Goal: Transaction & Acquisition: Purchase product/service

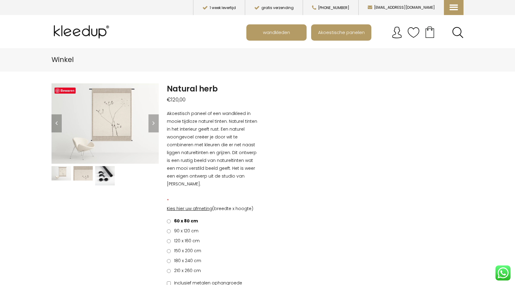
click at [85, 176] on img at bounding box center [83, 173] width 20 height 15
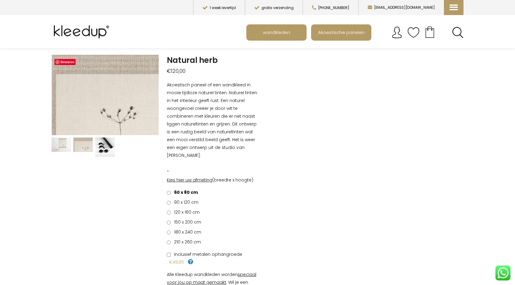
scroll to position [31, 0]
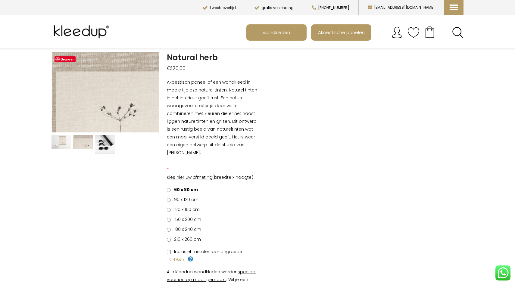
click at [192, 219] on span "150 x 200 cm" at bounding box center [186, 219] width 29 height 6
click at [229, 252] on span "Inclusief metalen ophangroede" at bounding box center [207, 252] width 70 height 6
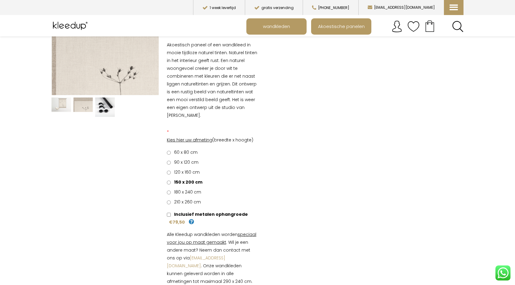
scroll to position [0, 0]
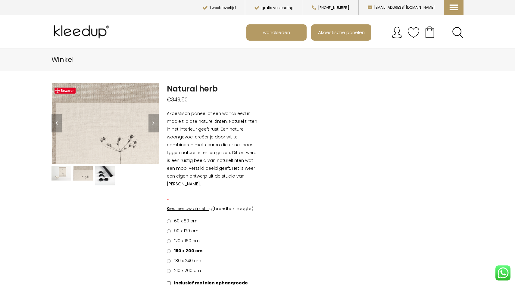
click at [84, 176] on img at bounding box center [83, 173] width 20 height 15
click at [104, 176] on img at bounding box center [105, 176] width 20 height 20
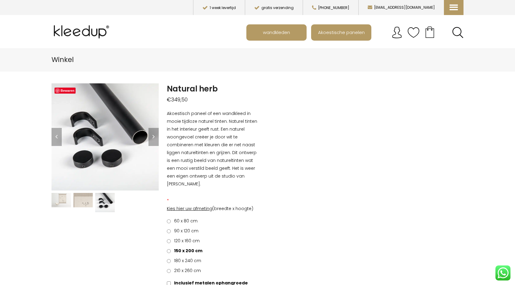
click at [59, 196] on img at bounding box center [61, 200] width 20 height 15
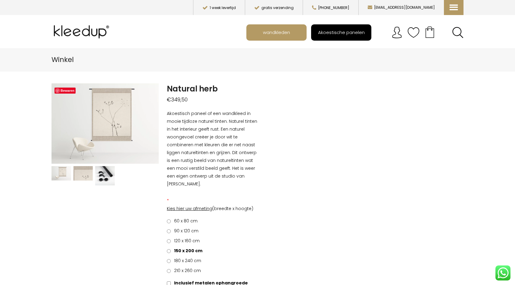
click at [333, 38] on span "Akoestische panelen" at bounding box center [341, 31] width 53 height 11
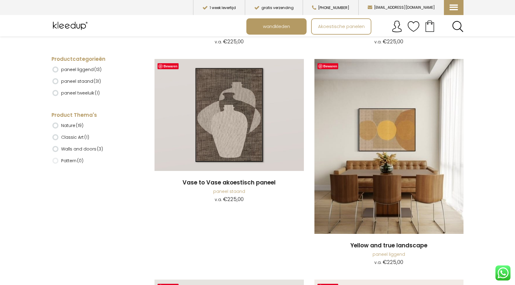
scroll to position [1708, 0]
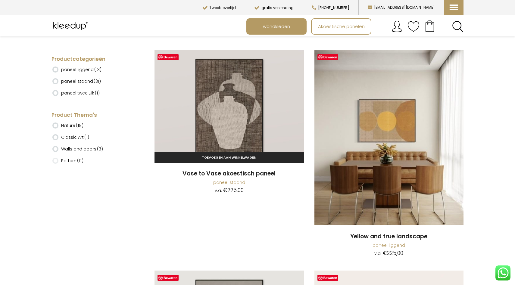
click at [246, 127] on img at bounding box center [228, 106] width 149 height 112
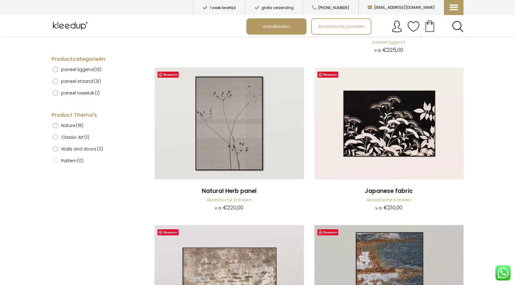
scroll to position [1947, 0]
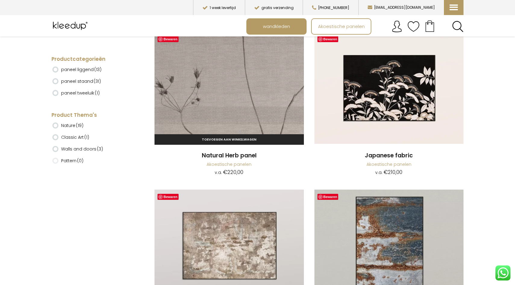
click at [221, 69] on img at bounding box center [228, 88] width 149 height 112
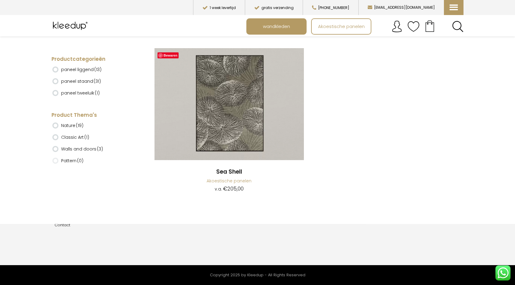
scroll to position [3666, 0]
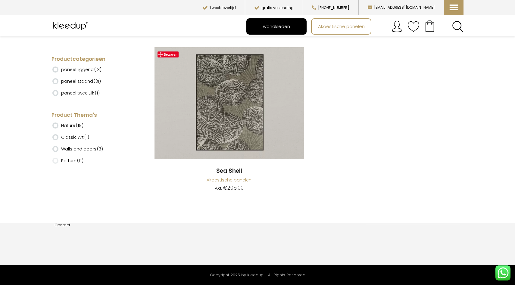
click at [265, 31] on span "wandkleden" at bounding box center [276, 26] width 34 height 11
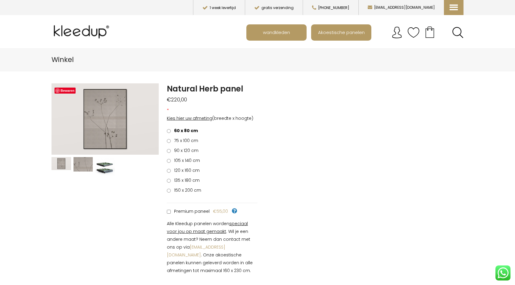
click at [176, 172] on span "120 x 160 cm" at bounding box center [186, 170] width 28 height 6
click at [77, 164] on img at bounding box center [83, 164] width 20 height 15
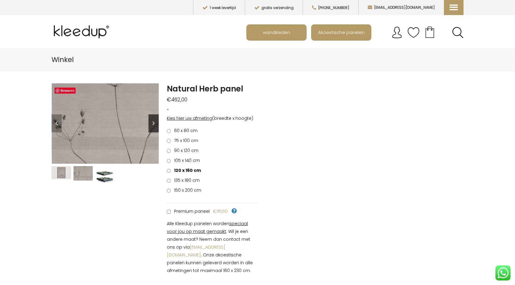
click at [150, 121] on link "Next" at bounding box center [153, 123] width 10 height 18
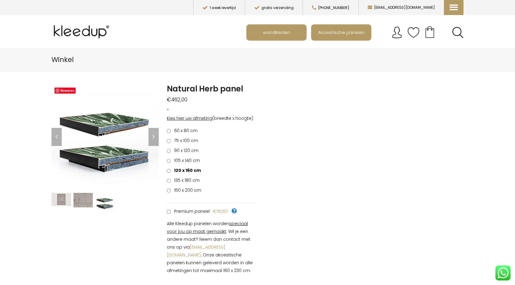
click at [59, 197] on img at bounding box center [61, 199] width 20 height 13
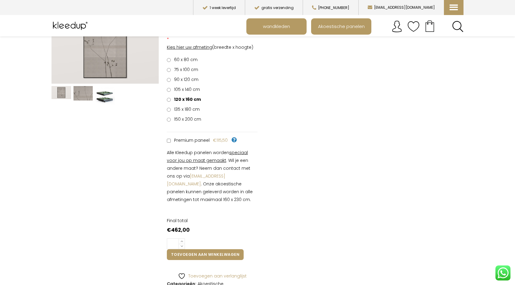
scroll to position [127, 0]
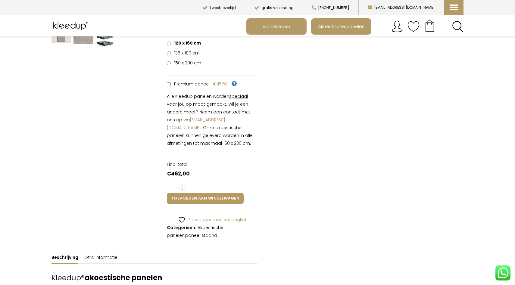
click at [200, 85] on span "Premium paneel" at bounding box center [191, 84] width 38 height 6
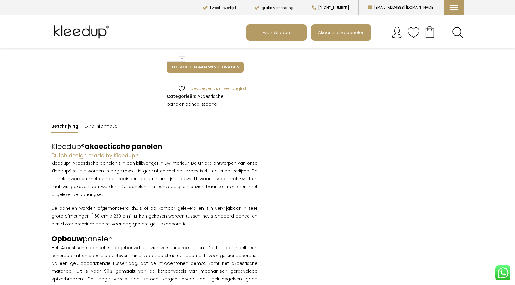
scroll to position [0, 0]
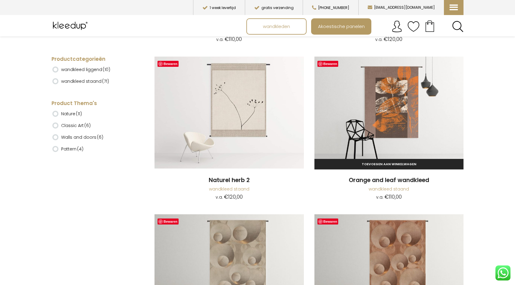
scroll to position [1071, 0]
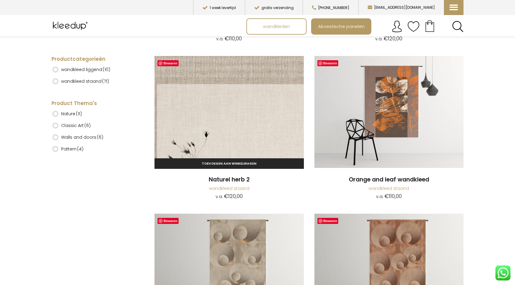
click at [230, 100] on img at bounding box center [228, 112] width 149 height 112
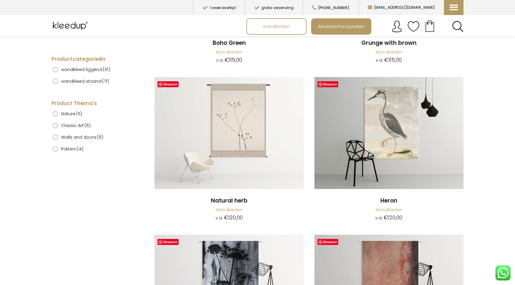
scroll to position [3579, 0]
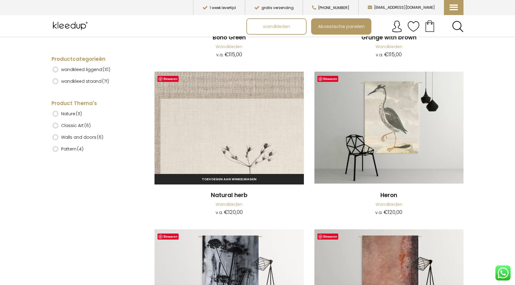
click at [245, 139] on img at bounding box center [228, 128] width 149 height 112
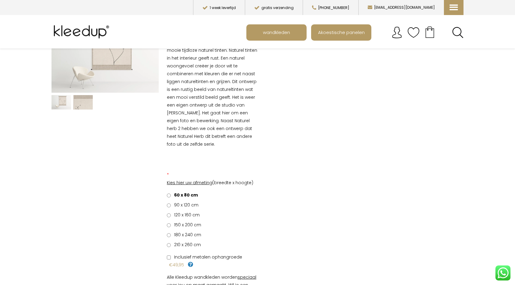
scroll to position [157, 0]
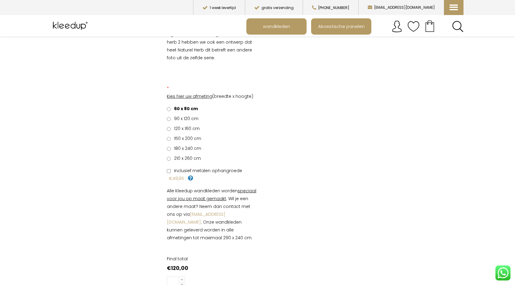
click at [197, 138] on span "150 x 200 cm" at bounding box center [186, 138] width 29 height 6
click at [231, 169] on span "Inclusief metalen ophangroede" at bounding box center [207, 171] width 70 height 6
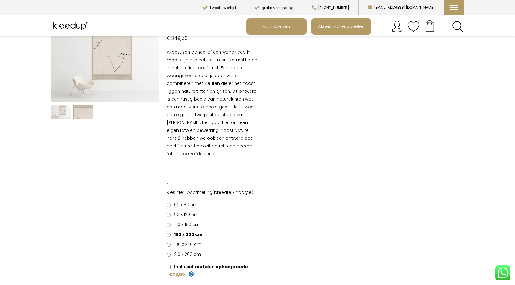
scroll to position [0, 0]
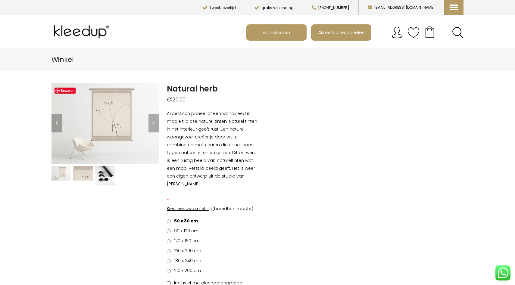
click at [106, 178] on img at bounding box center [105, 176] width 20 height 20
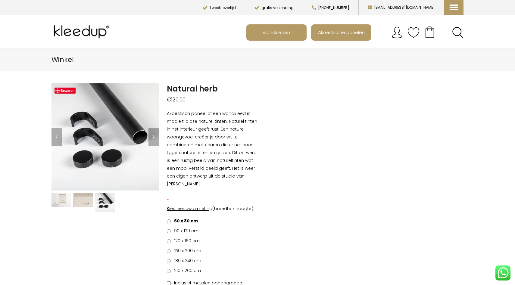
click at [85, 195] on img at bounding box center [83, 200] width 20 height 15
